Goal: Transaction & Acquisition: Purchase product/service

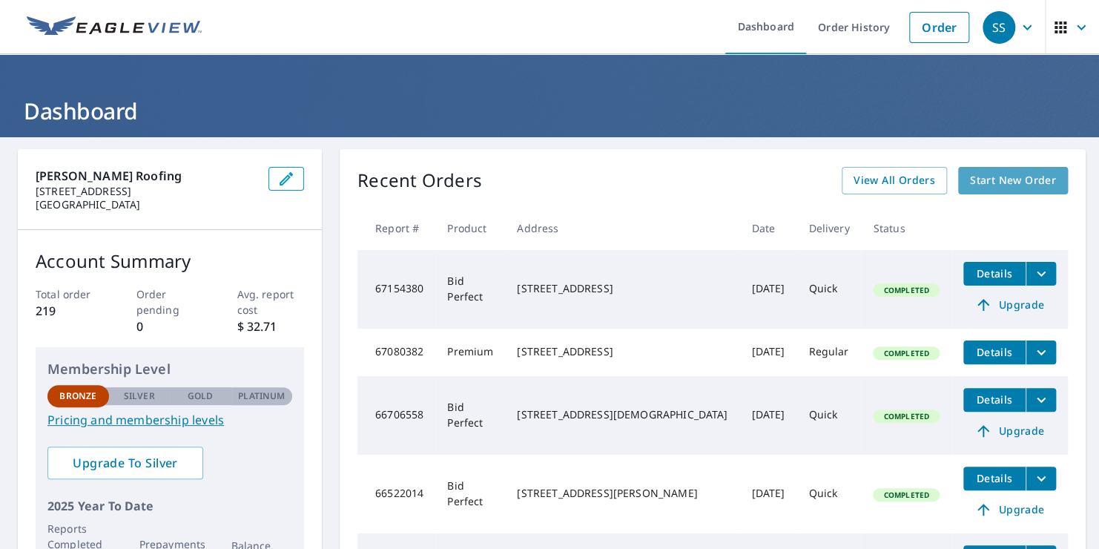
click at [1018, 177] on span "Start New Order" at bounding box center [1013, 180] width 86 height 19
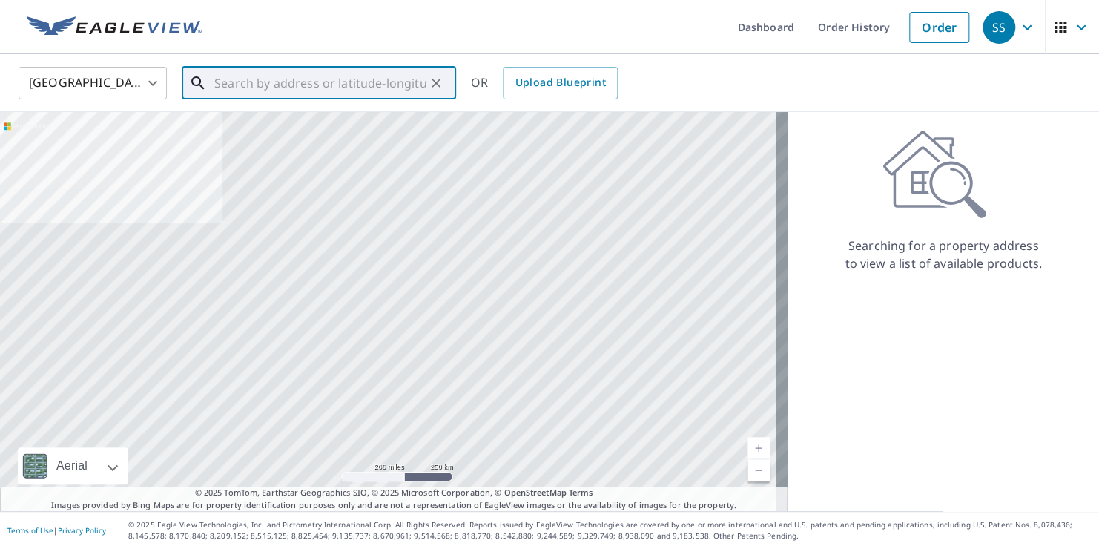
click at [406, 87] on input "text" at bounding box center [319, 83] width 211 height 42
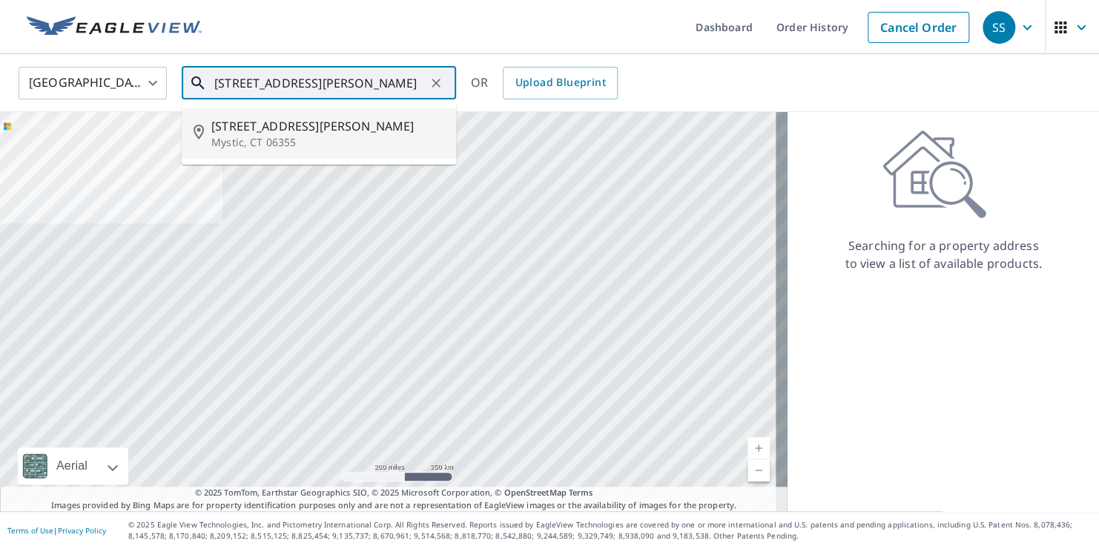
click at [284, 141] on p "Mystic, CT 06355" at bounding box center [327, 142] width 233 height 15
type input "[STREET_ADDRESS][PERSON_NAME]"
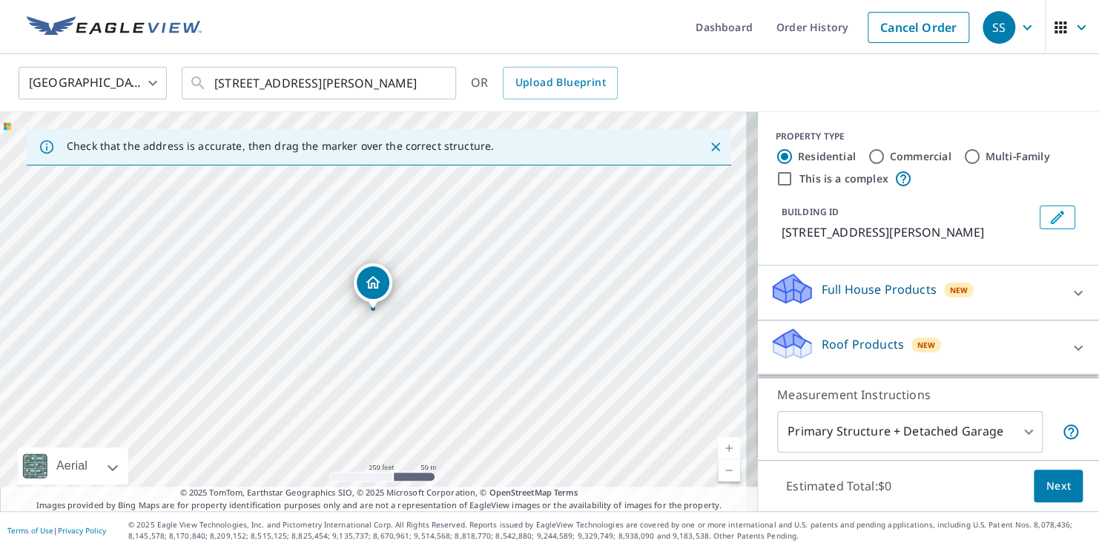
scroll to position [107, 0]
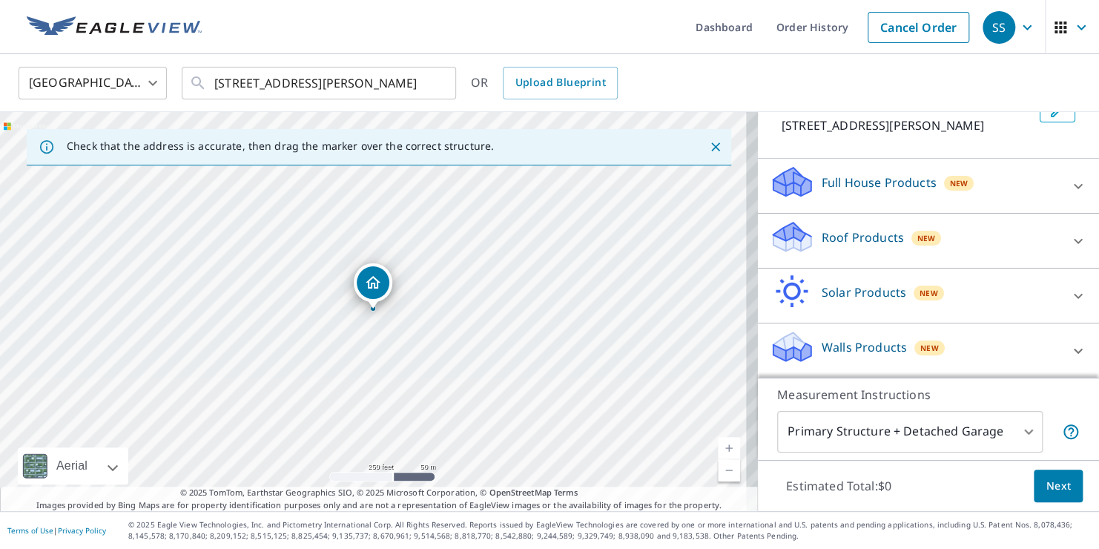
click at [796, 234] on icon at bounding box center [792, 243] width 38 height 18
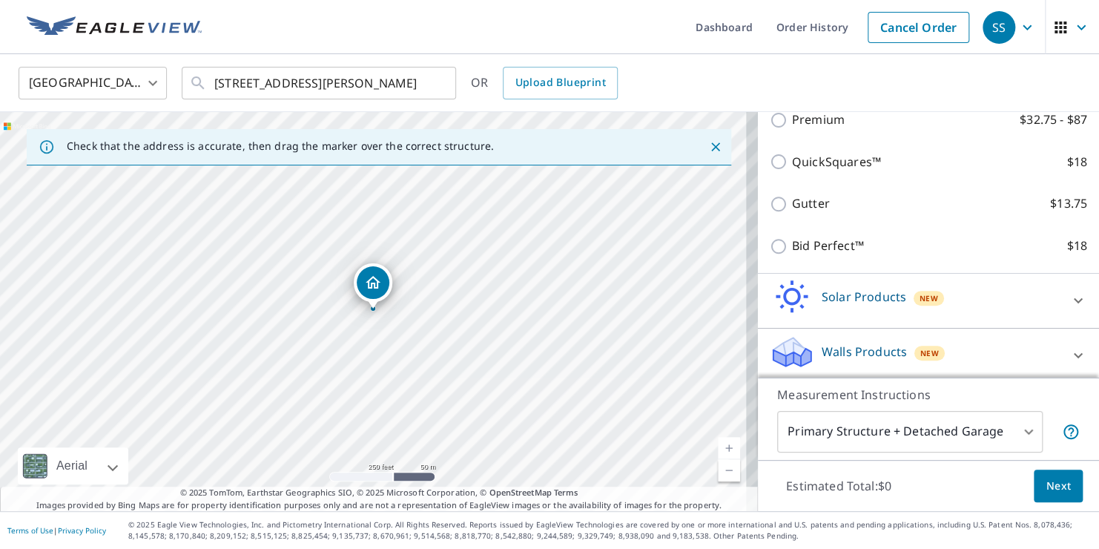
scroll to position [274, 0]
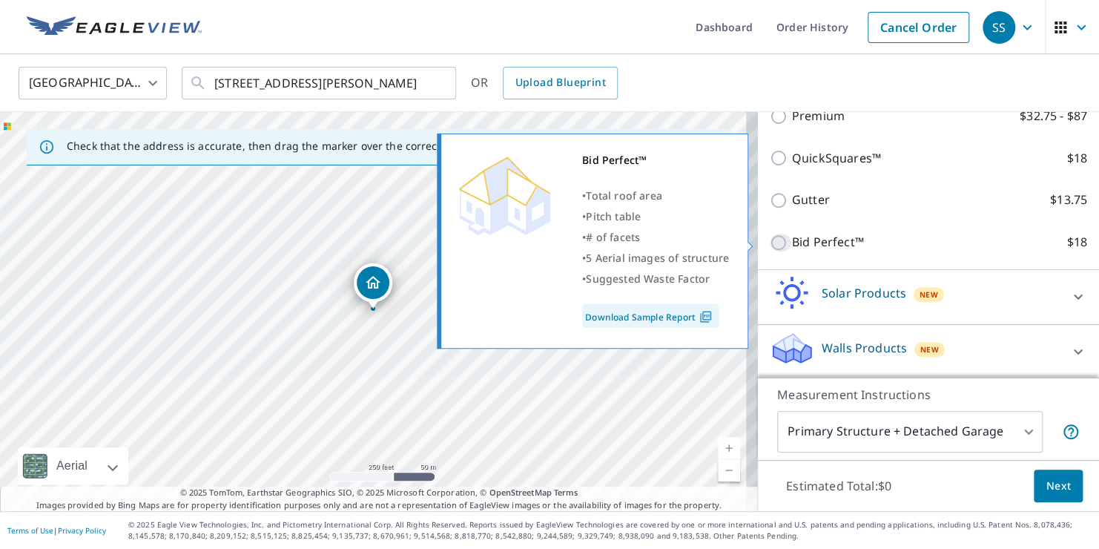
click at [770, 244] on input "Bid Perfect™ $18" at bounding box center [781, 243] width 22 height 18
checkbox input "true"
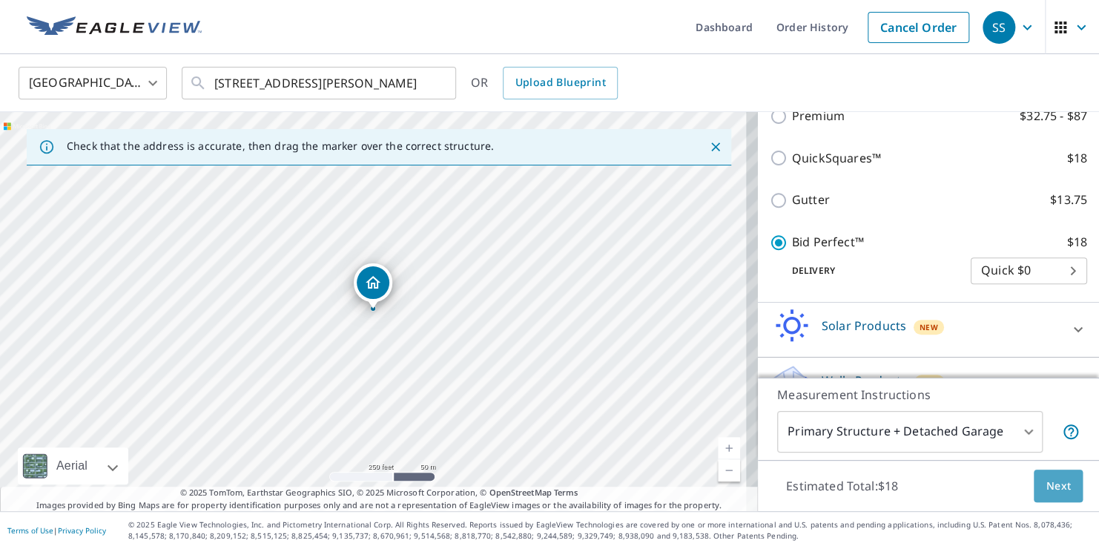
click at [1046, 483] on span "Next" at bounding box center [1058, 486] width 25 height 19
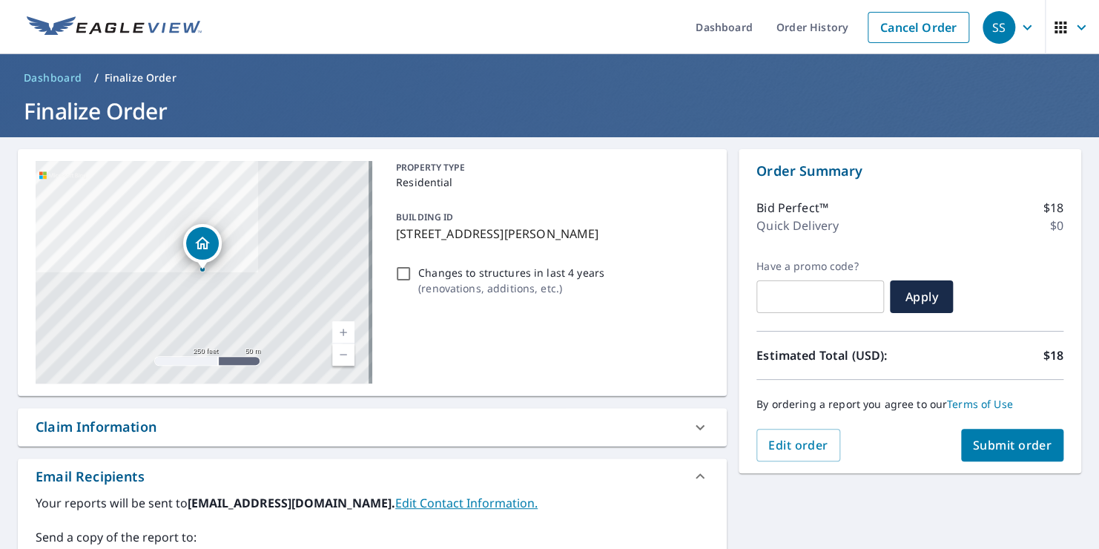
click at [1014, 446] on span "Submit order" at bounding box center [1012, 445] width 79 height 16
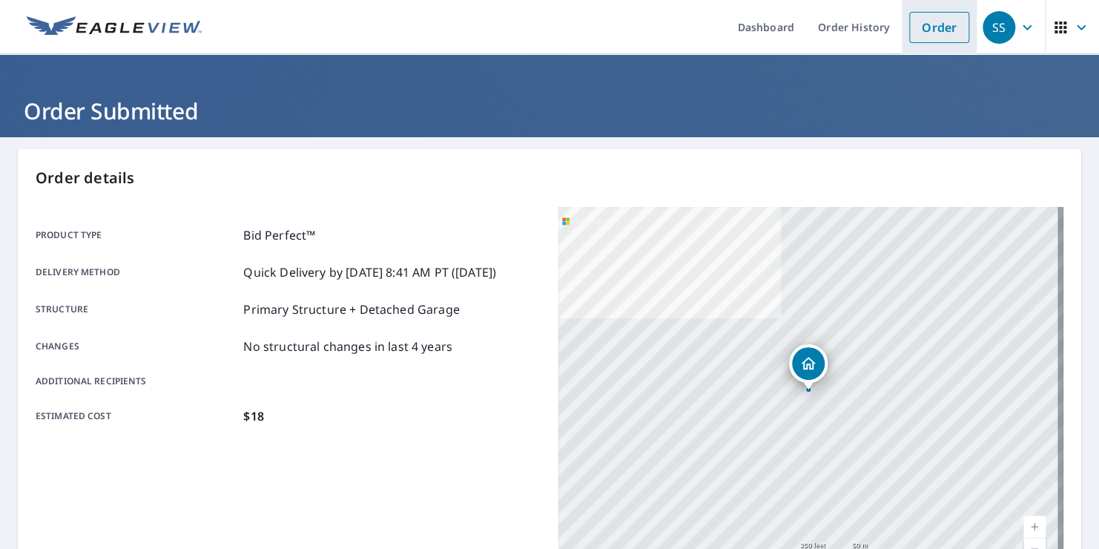
click at [930, 21] on link "Order" at bounding box center [939, 27] width 60 height 31
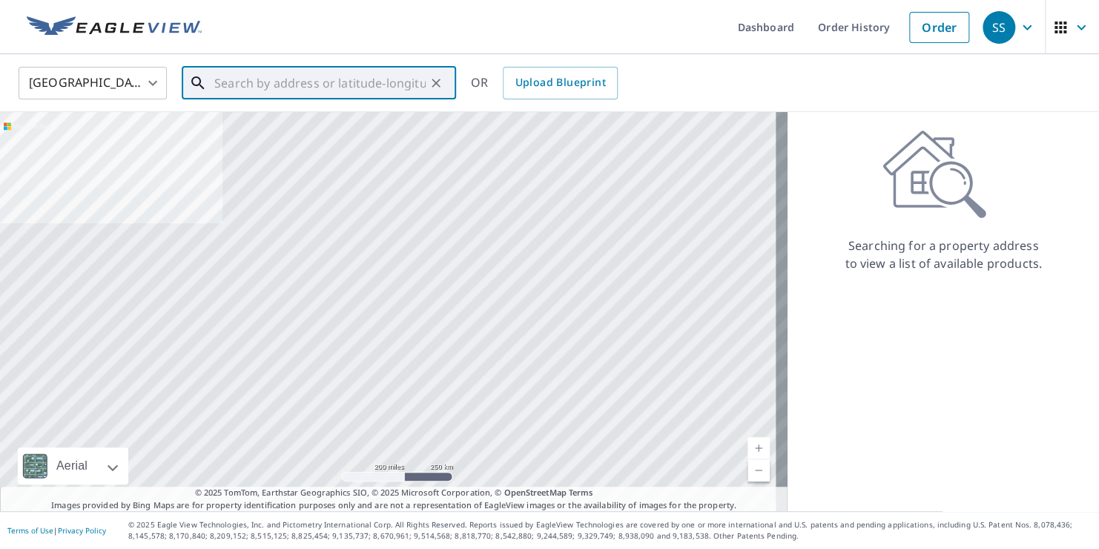
click at [317, 77] on input "text" at bounding box center [319, 83] width 211 height 42
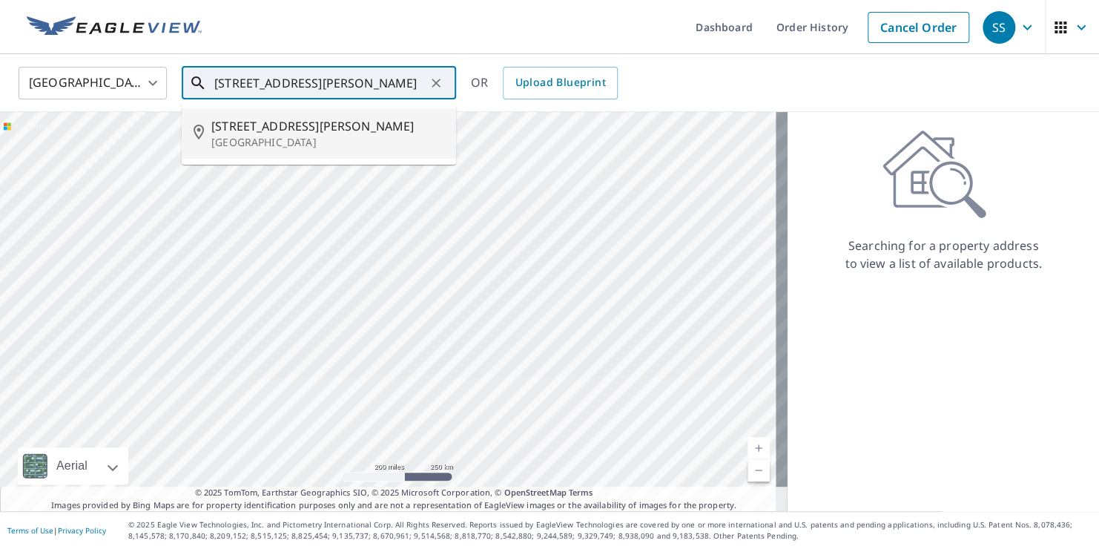
click at [303, 119] on span "[STREET_ADDRESS][PERSON_NAME]" at bounding box center [327, 126] width 233 height 18
type input "[STREET_ADDRESS][PERSON_NAME]"
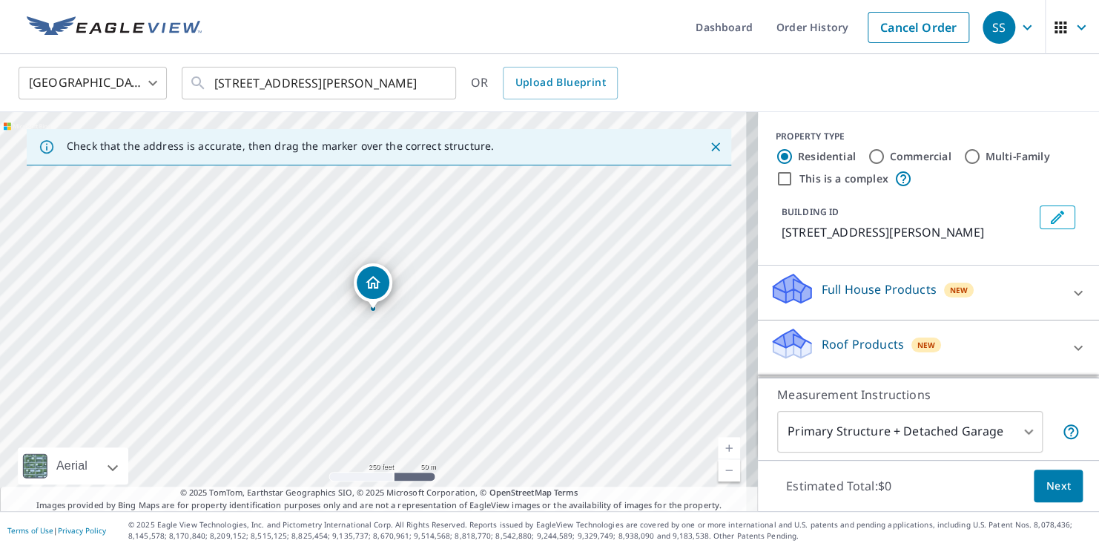
scroll to position [107, 0]
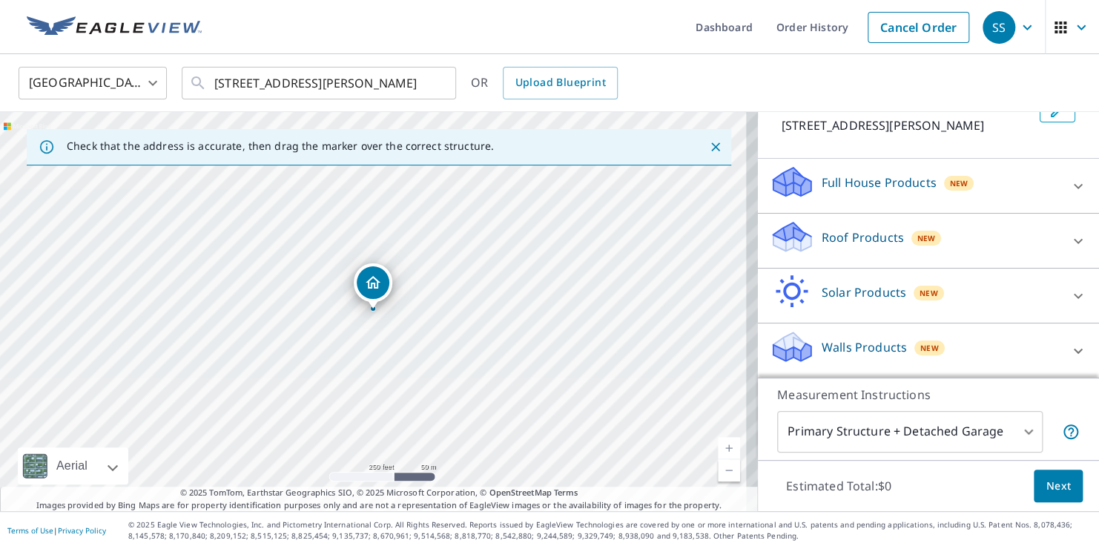
click at [883, 240] on p "Roof Products" at bounding box center [863, 237] width 82 height 18
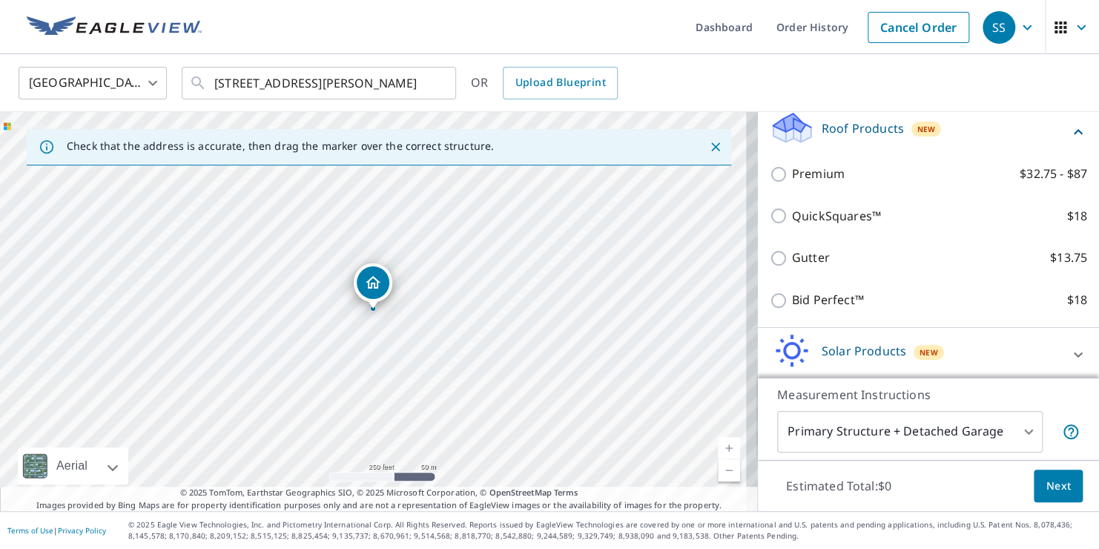
scroll to position [219, 0]
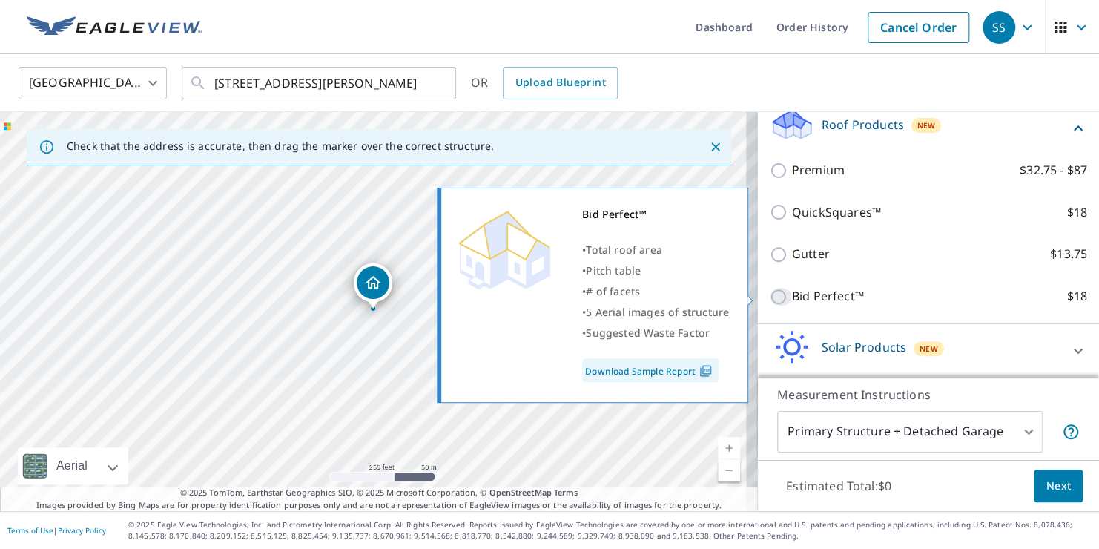
click at [770, 297] on input "Bid Perfect™ $18" at bounding box center [781, 297] width 22 height 18
checkbox input "true"
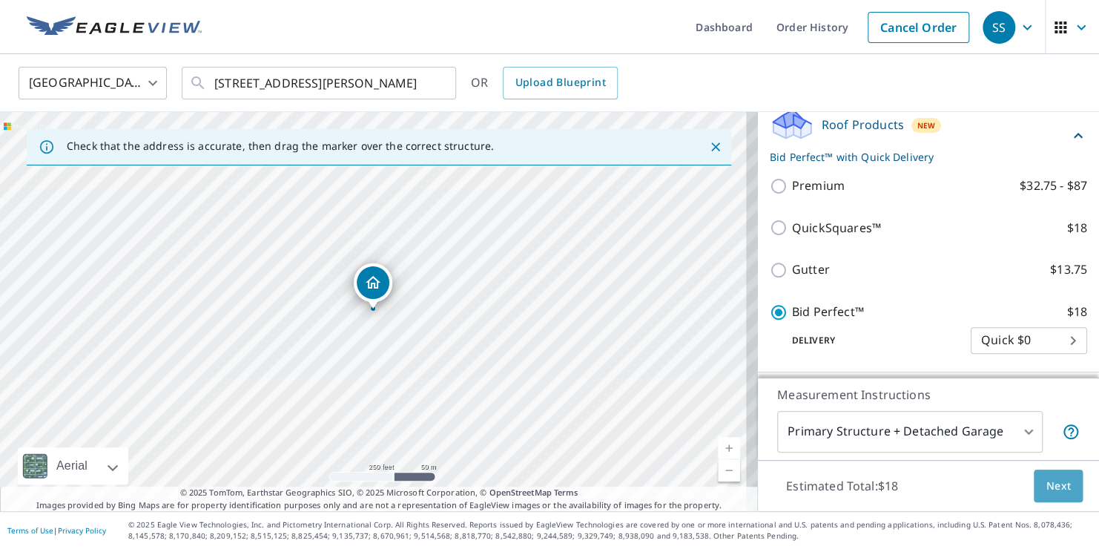
click at [1046, 489] on span "Next" at bounding box center [1058, 486] width 25 height 19
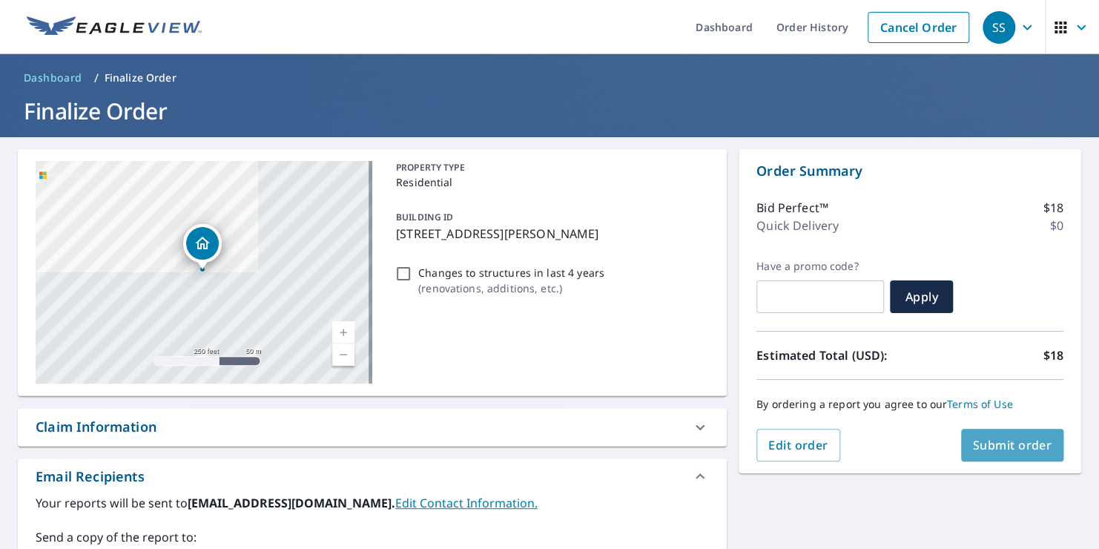
click at [1004, 440] on span "Submit order" at bounding box center [1012, 445] width 79 height 16
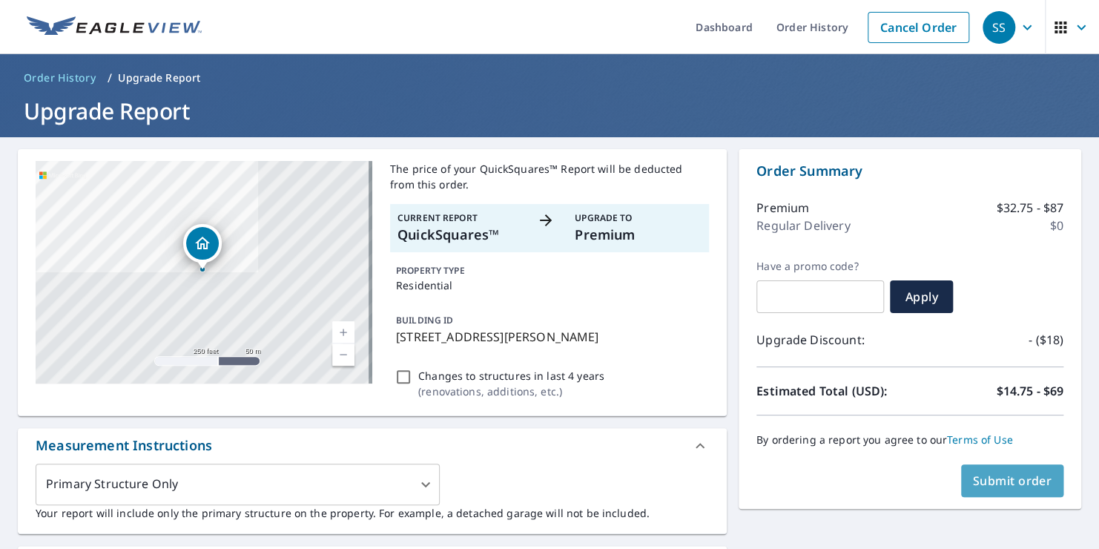
click at [1006, 483] on span "Submit order" at bounding box center [1012, 480] width 79 height 16
